Goal: Transaction & Acquisition: Purchase product/service

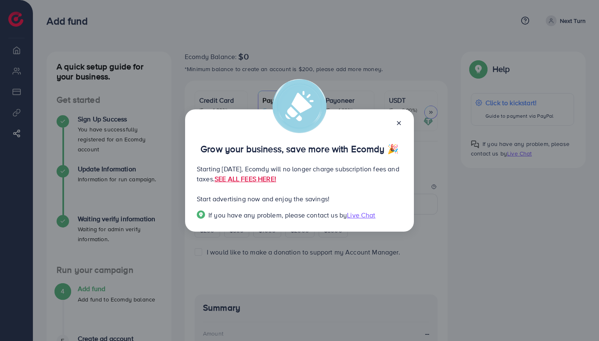
click at [398, 120] on icon at bounding box center [399, 123] width 7 height 7
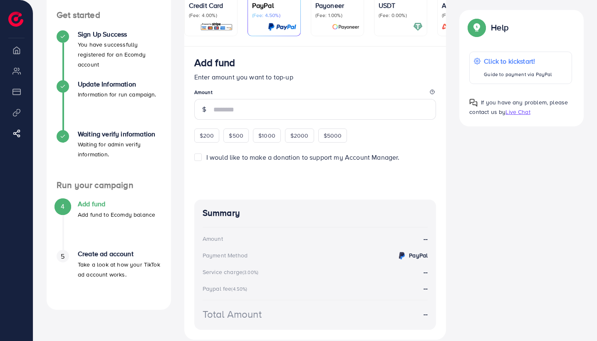
scroll to position [85, 0]
click at [206, 143] on div "$200" at bounding box center [206, 136] width 25 height 14
type input "***"
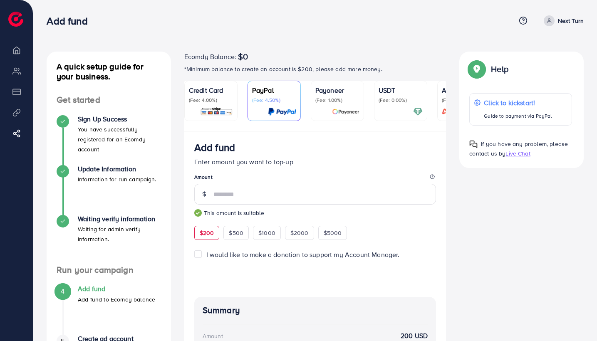
scroll to position [0, 0]
click at [559, 25] on p "Next Turn" at bounding box center [571, 21] width 26 height 10
click at [18, 55] on li "Overview" at bounding box center [16, 50] width 33 height 17
click at [12, 49] on li "Overview" at bounding box center [16, 50] width 33 height 17
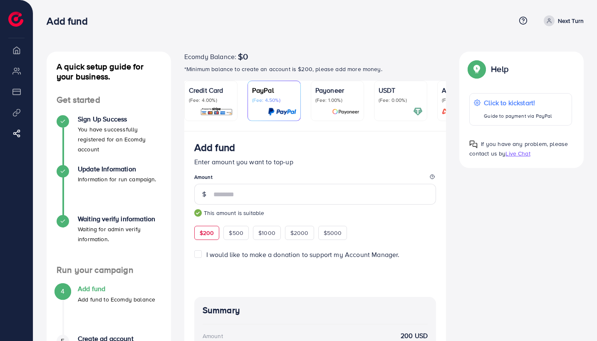
click at [15, 69] on li "My ad accounts" at bounding box center [16, 70] width 33 height 17
click at [17, 95] on li "Payment" at bounding box center [16, 91] width 33 height 17
click at [16, 114] on li "Product Links" at bounding box center [16, 112] width 33 height 17
